Goal: Find specific page/section: Find specific page/section

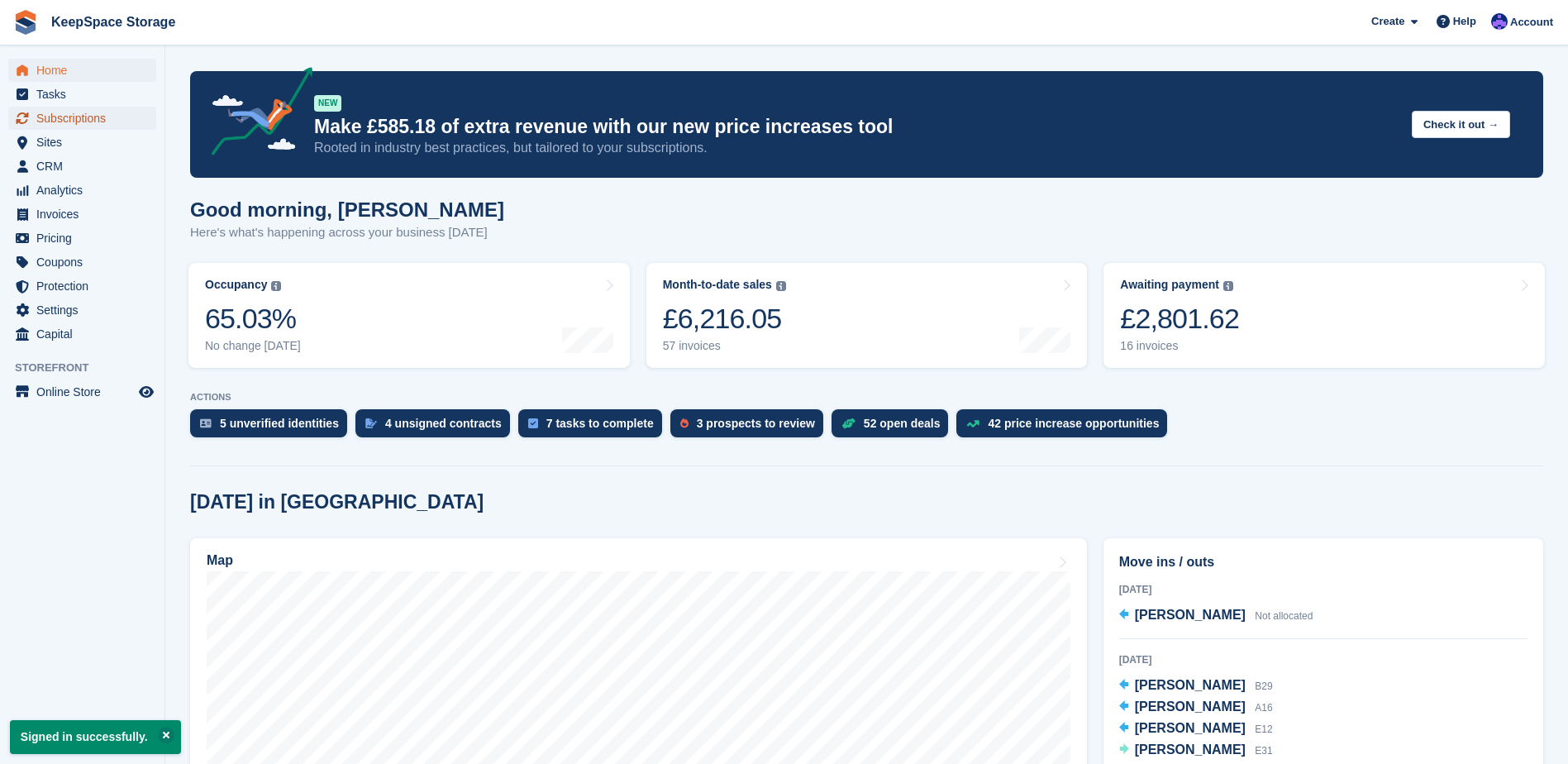
click at [70, 122] on span "Subscriptions" at bounding box center [87, 117] width 99 height 23
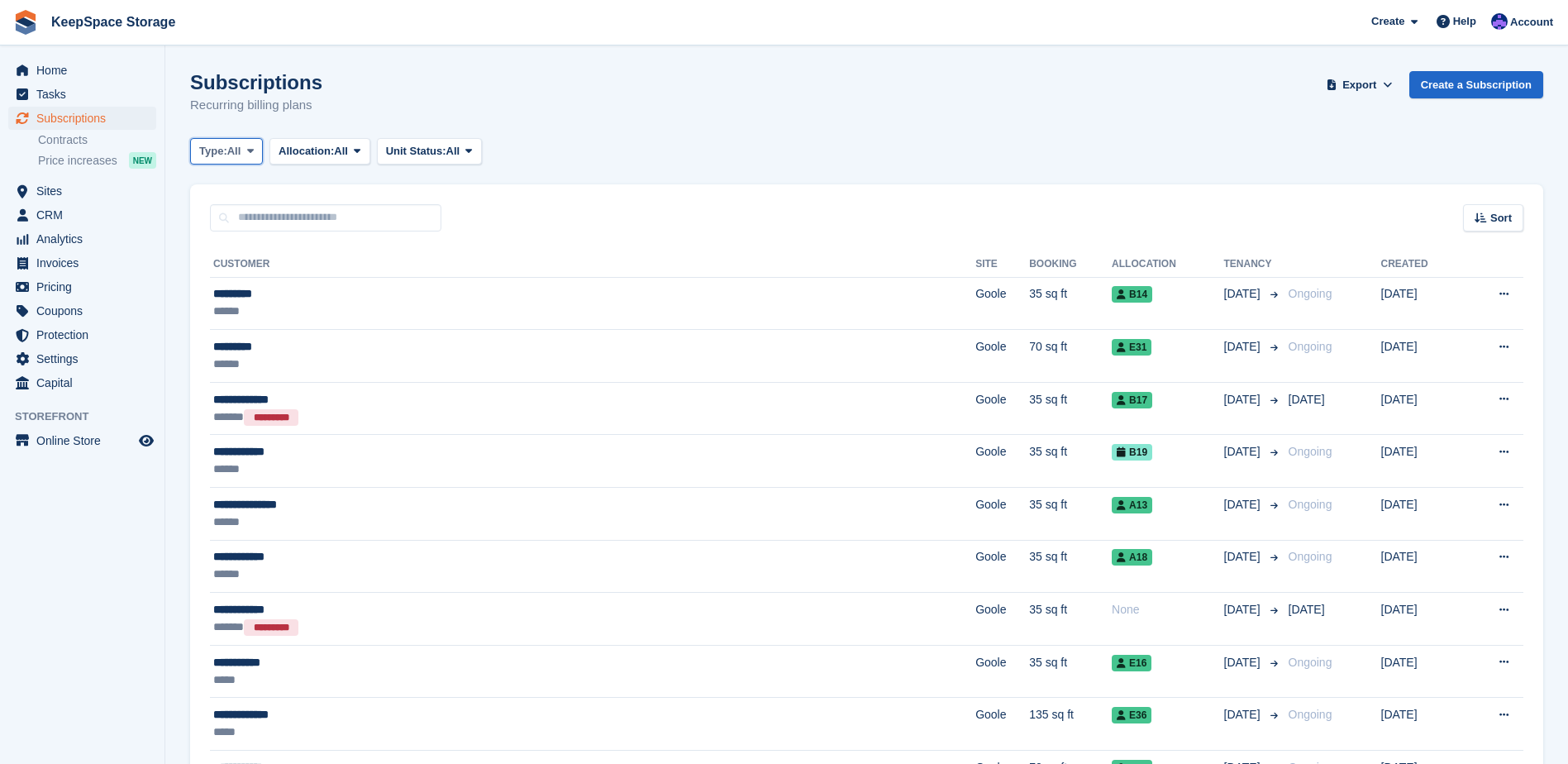
click at [221, 153] on span "Type:" at bounding box center [213, 151] width 28 height 17
click at [249, 307] on link "Ending" at bounding box center [269, 309] width 144 height 30
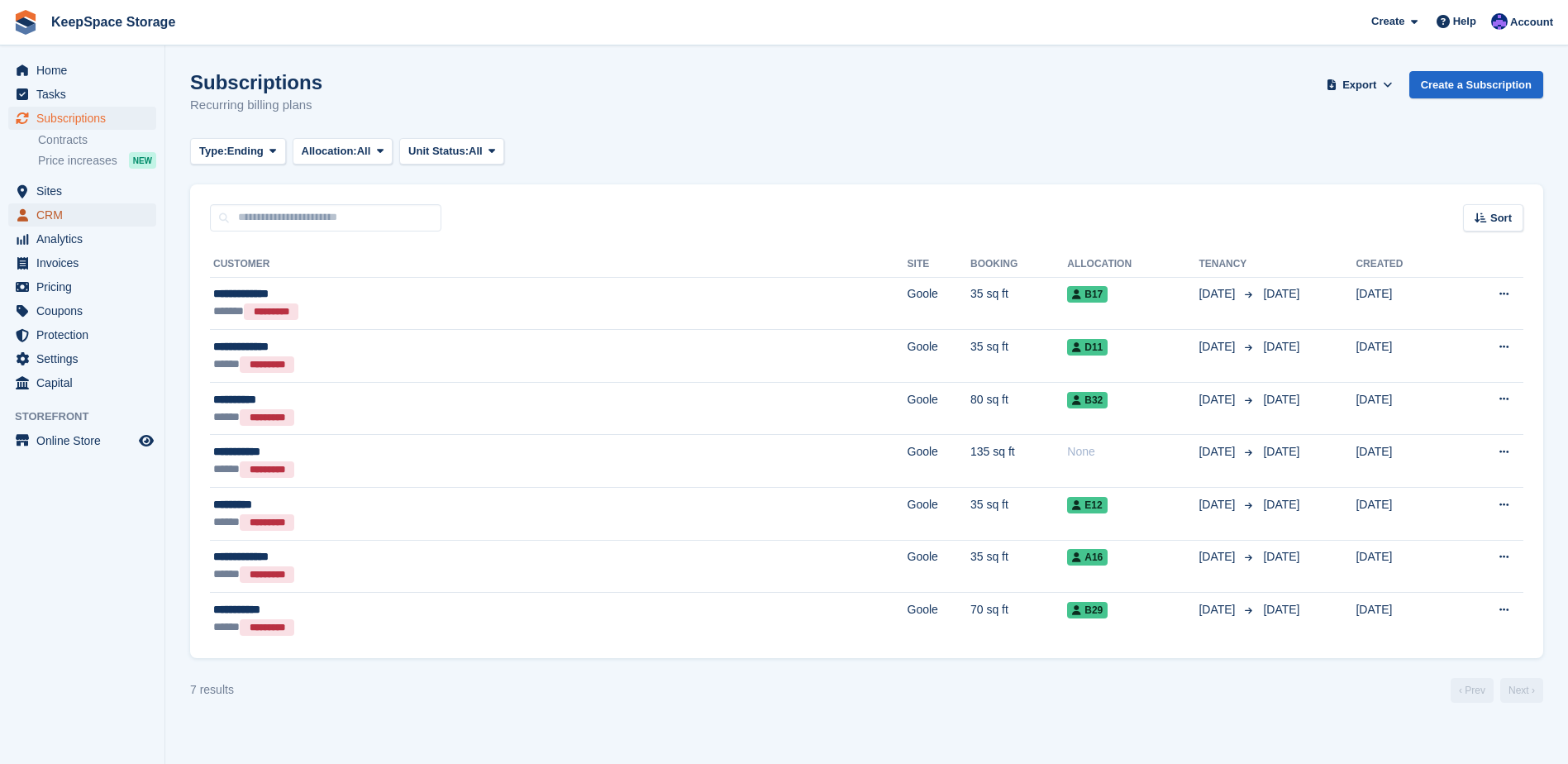
click at [72, 217] on span "CRM" at bounding box center [87, 215] width 99 height 23
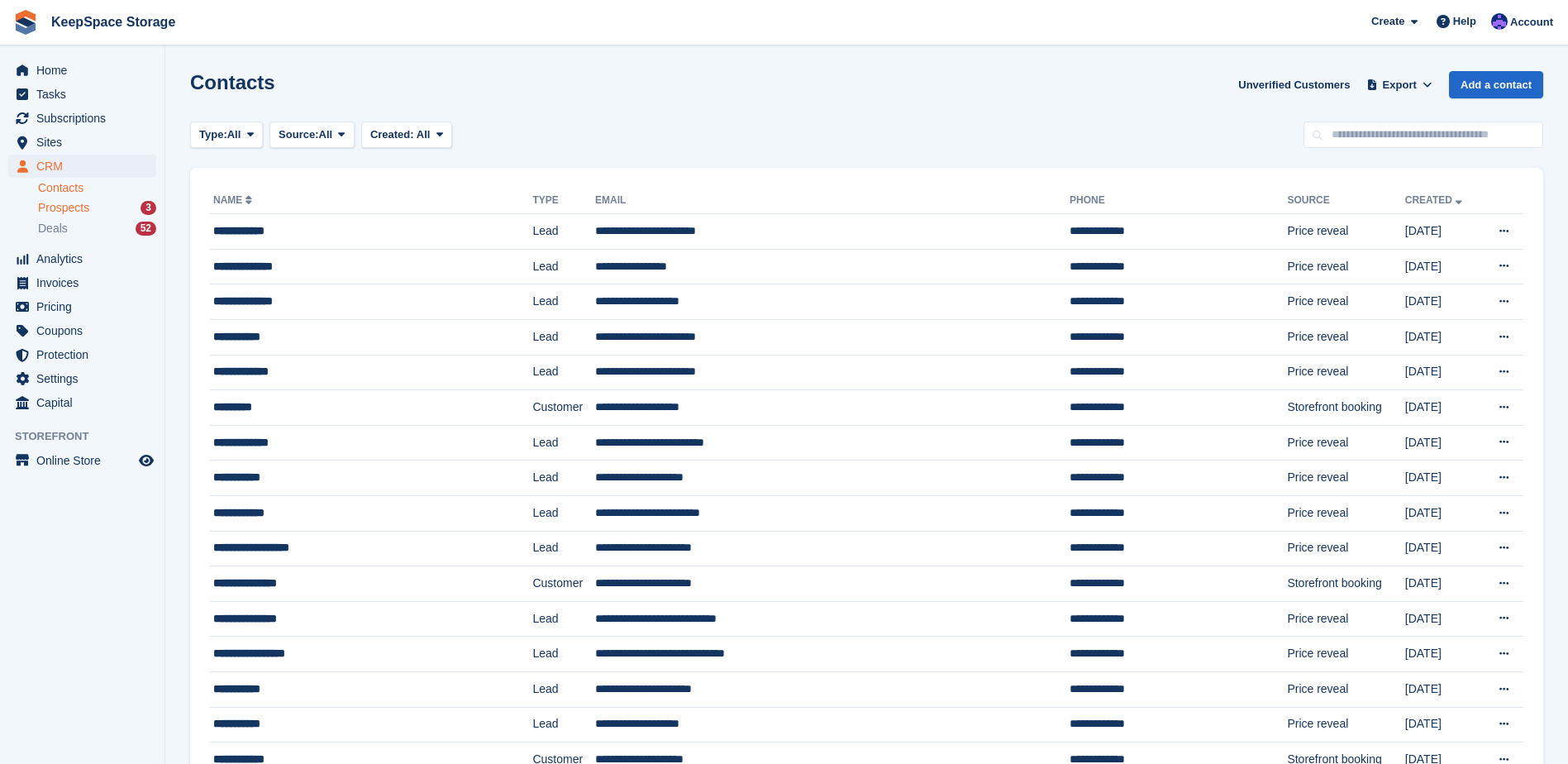
click at [94, 206] on div "Prospects 3" at bounding box center [96, 208] width 118 height 16
